Goal: Task Accomplishment & Management: Use online tool/utility

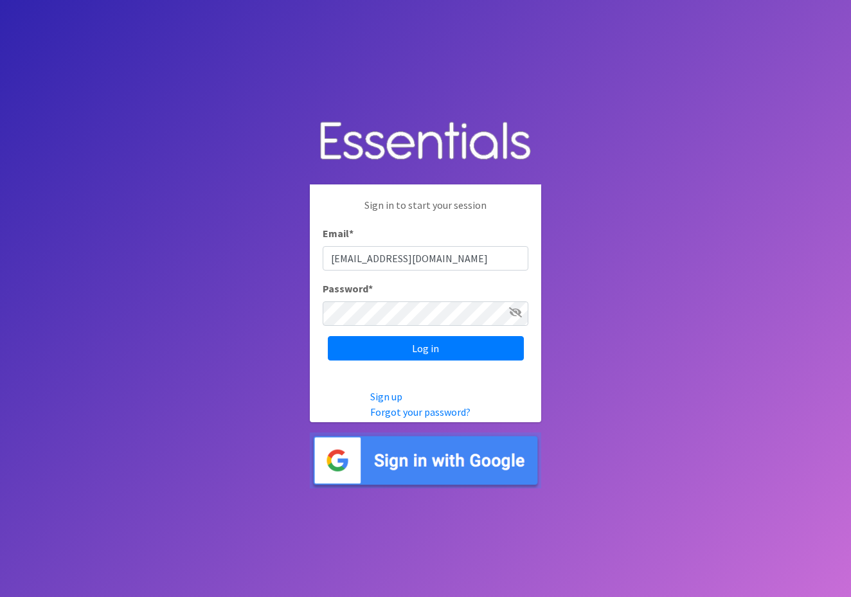
type input "[EMAIL_ADDRESS][DOMAIN_NAME]"
click at [438, 353] on input "Log in" at bounding box center [426, 348] width 196 height 24
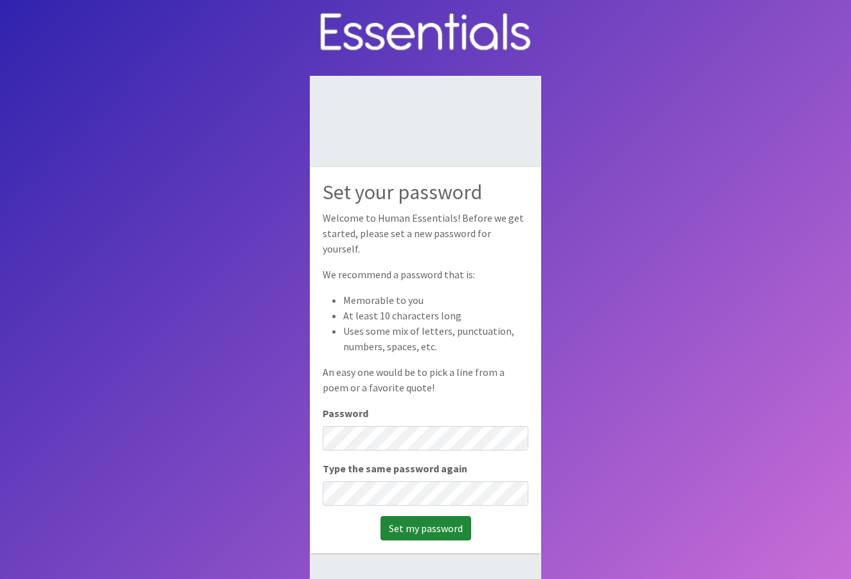
click at [416, 519] on input "Set my password" at bounding box center [425, 528] width 91 height 24
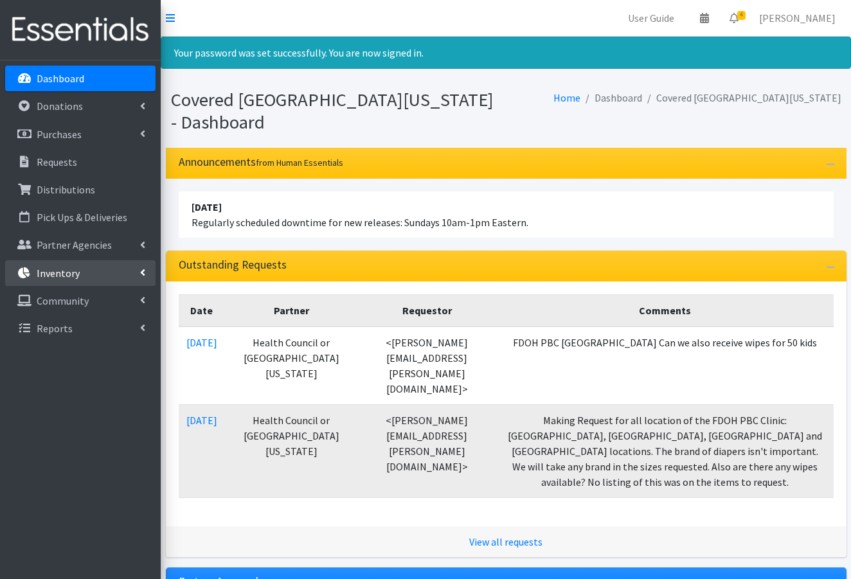
click at [70, 273] on p "Inventory" at bounding box center [58, 273] width 43 height 13
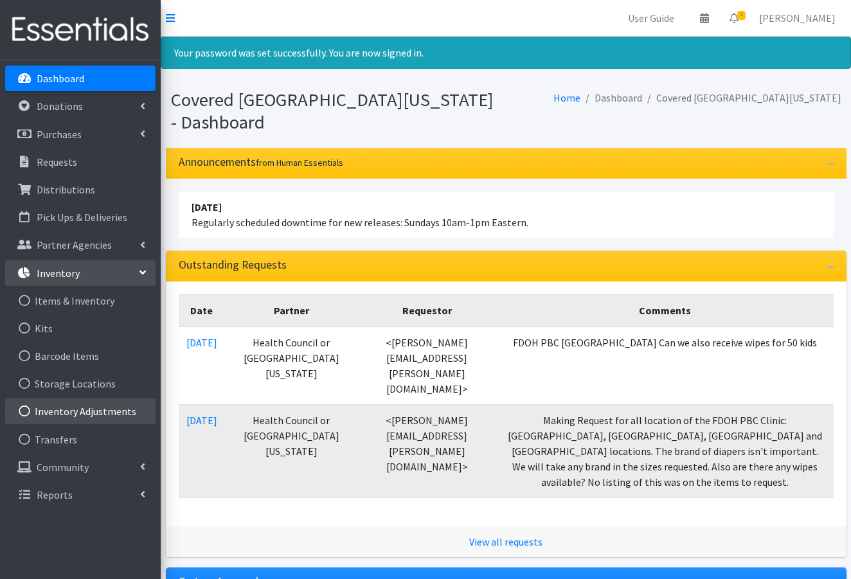
click at [64, 414] on link "Inventory Adjustments" at bounding box center [80, 411] width 150 height 26
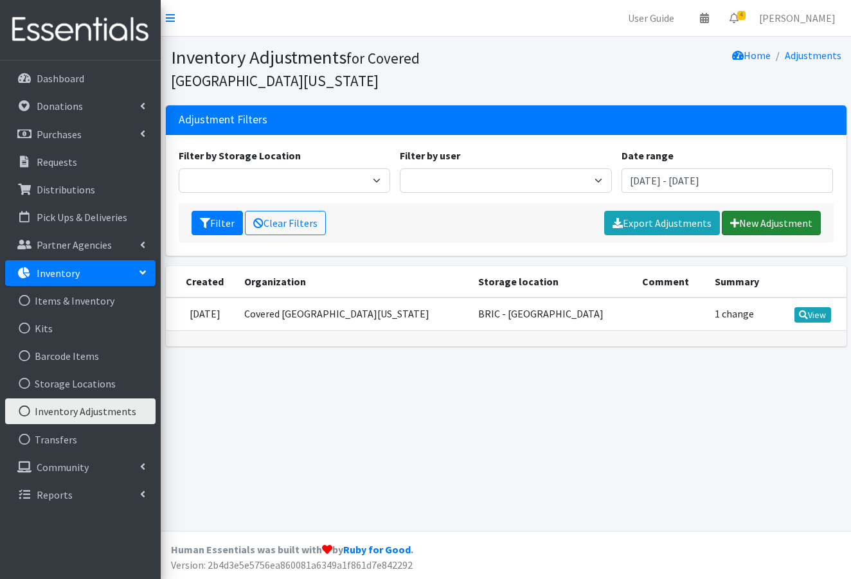
click at [764, 222] on link "New Adjustment" at bounding box center [771, 223] width 99 height 24
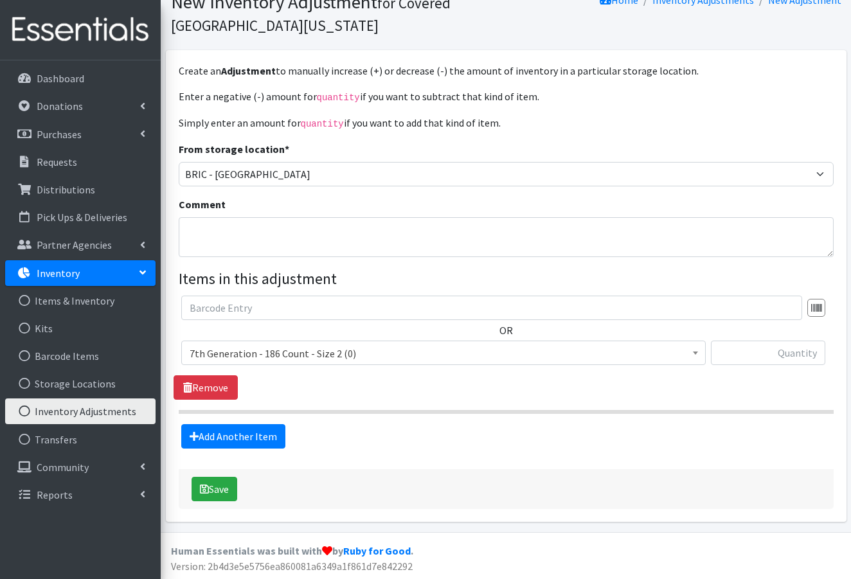
scroll to position [55, 0]
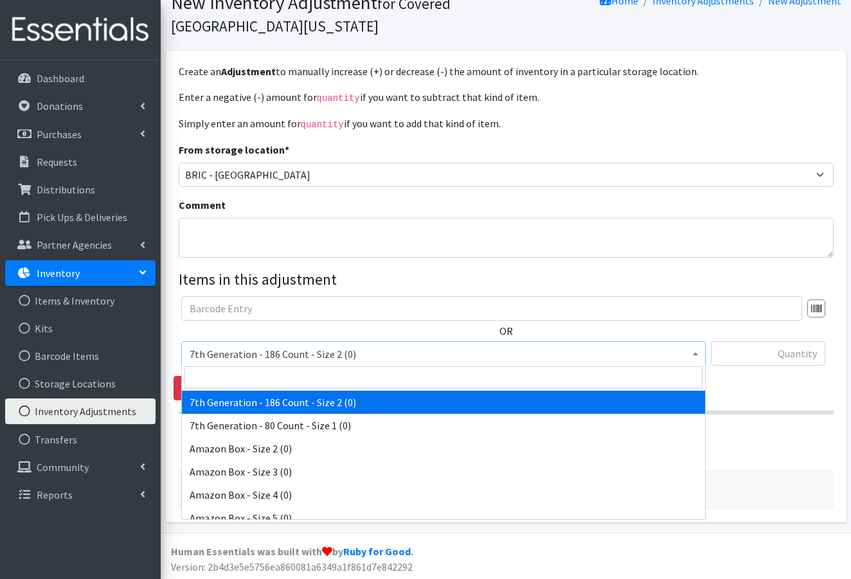
click at [694, 353] on span at bounding box center [695, 352] width 13 height 20
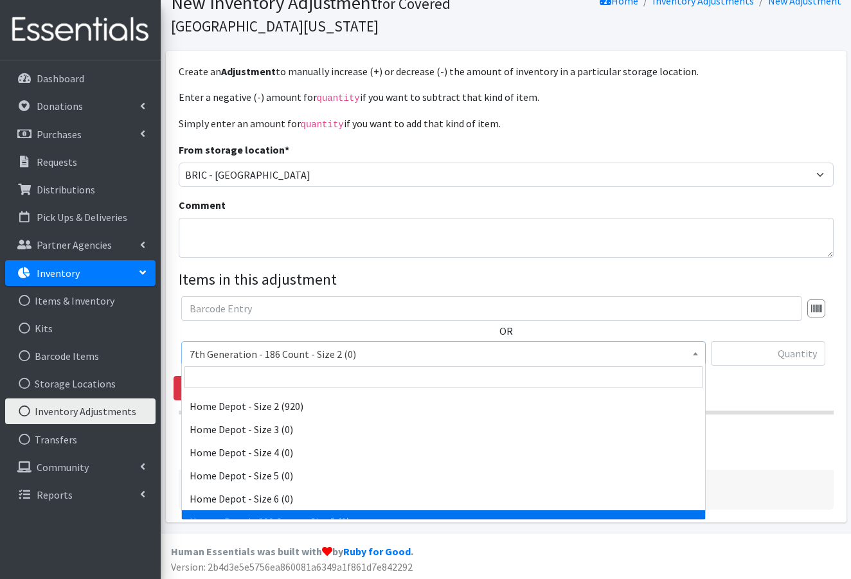
scroll to position [1271, 0]
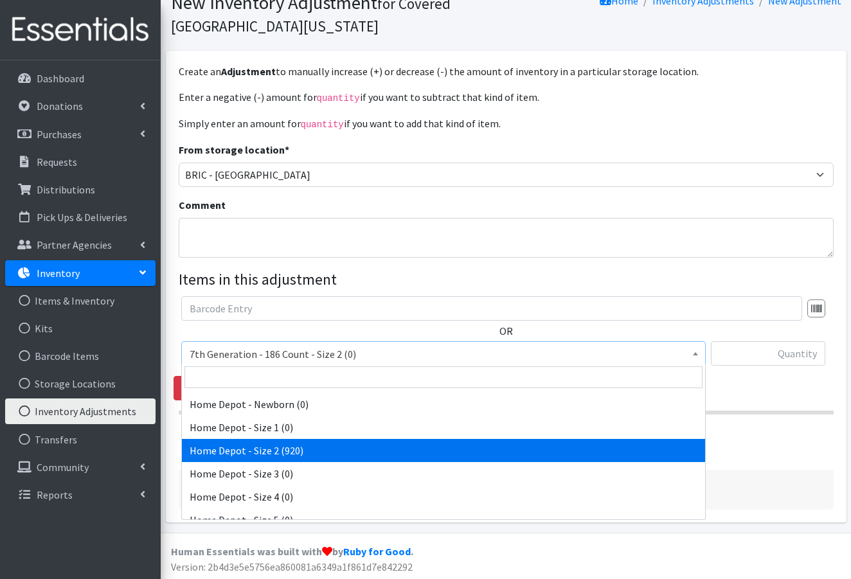
select select "6952"
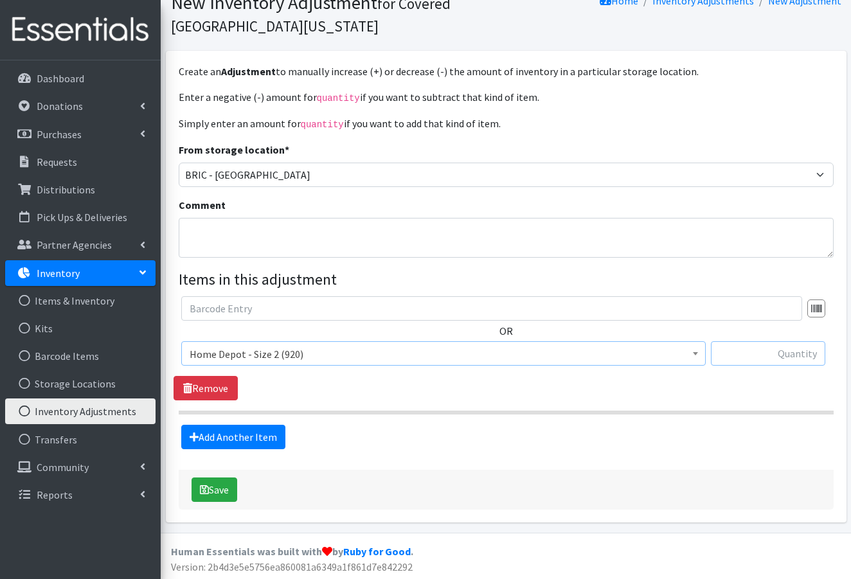
click at [760, 350] on input "text" at bounding box center [768, 353] width 114 height 24
type input "-920"
